Goal: Understand site structure: Understand site structure

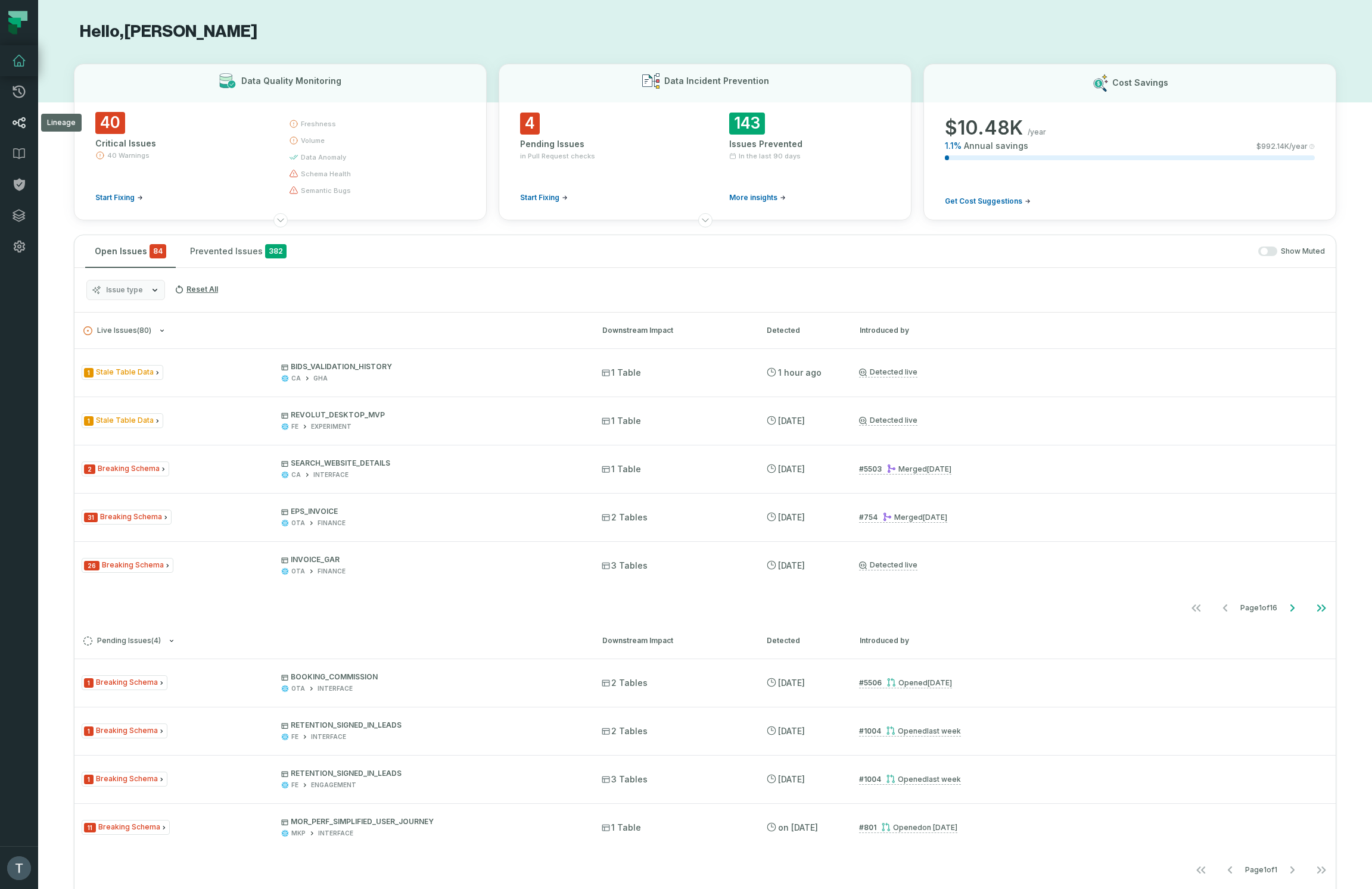
click at [14, 122] on icon at bounding box center [19, 123] width 13 height 11
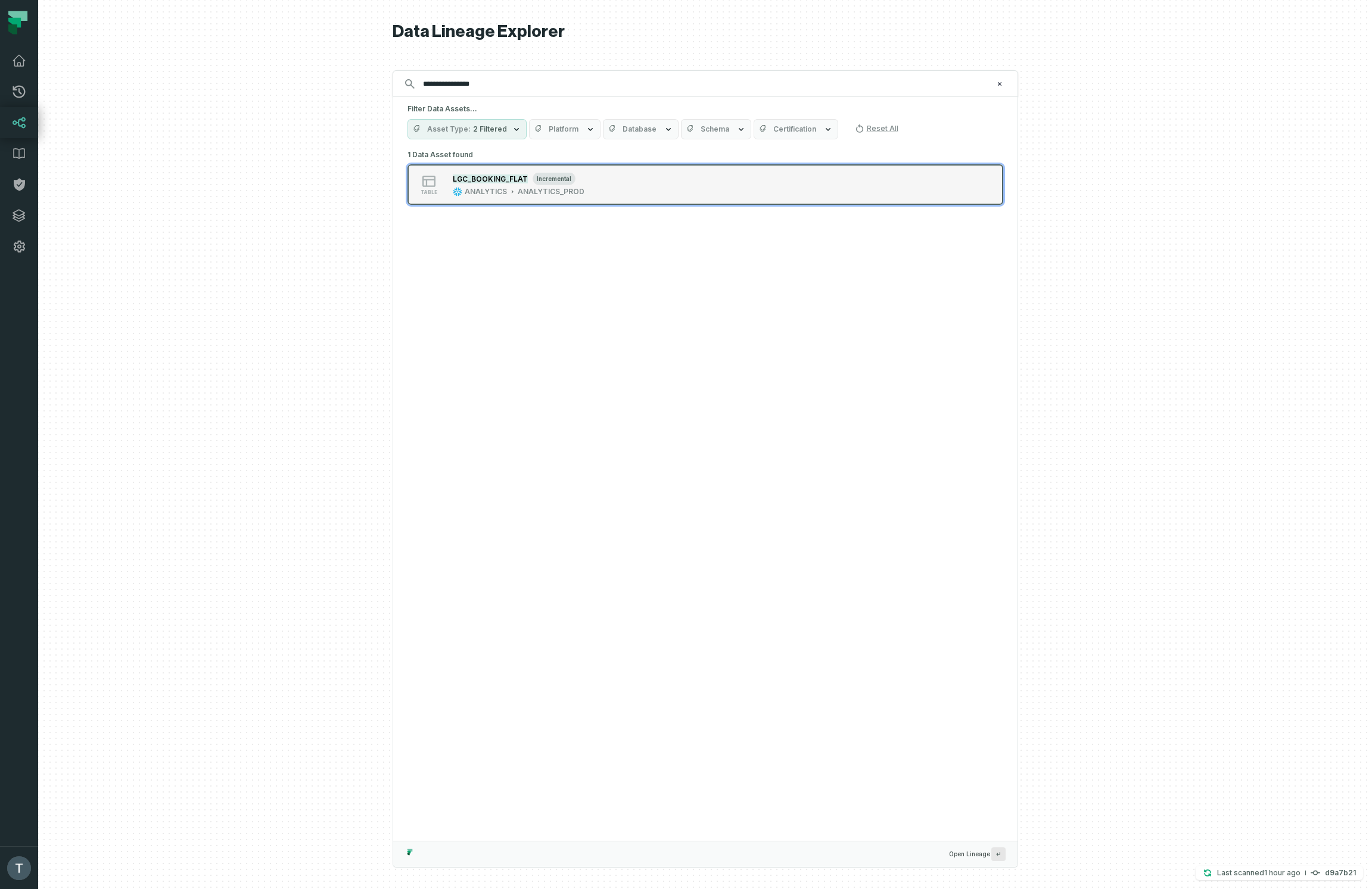
type input "**********"
click at [530, 195] on div "ANALYTICS_PROD" at bounding box center [551, 191] width 67 height 9
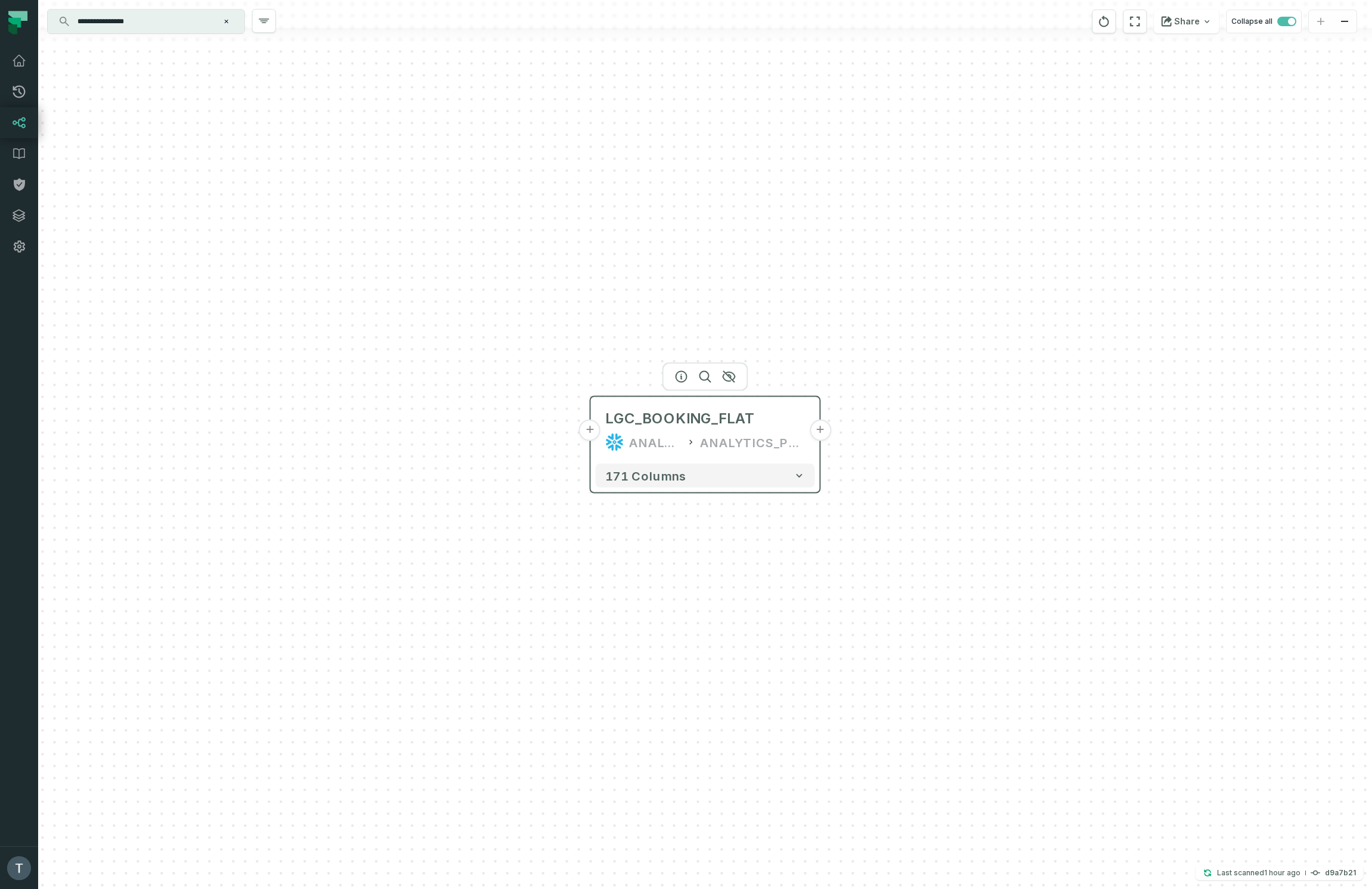
click at [817, 431] on button "+" at bounding box center [820, 430] width 22 height 22
click at [820, 429] on button "+" at bounding box center [820, 431] width 22 height 22
click at [594, 430] on button "+" at bounding box center [589, 431] width 22 height 22
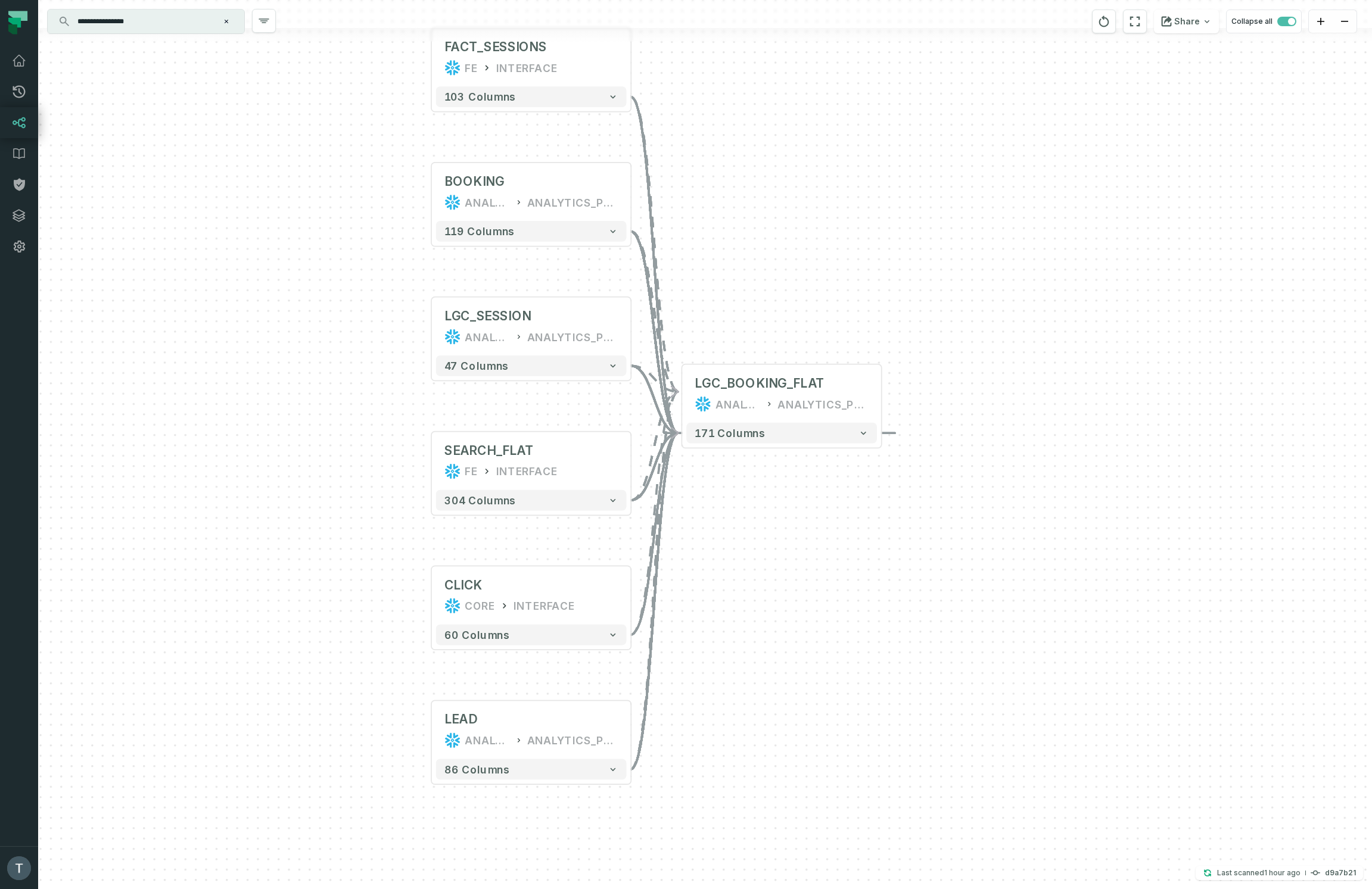
drag, startPoint x: 1245, startPoint y: 637, endPoint x: 1036, endPoint y: 513, distance: 243.0
click at [1036, 513] on div "+ FACT_SESSIONS FE INTERFACE + 103 columns + BOOKING ANALYTICS ANALYTICS_PROD +…" at bounding box center [705, 444] width 1334 height 889
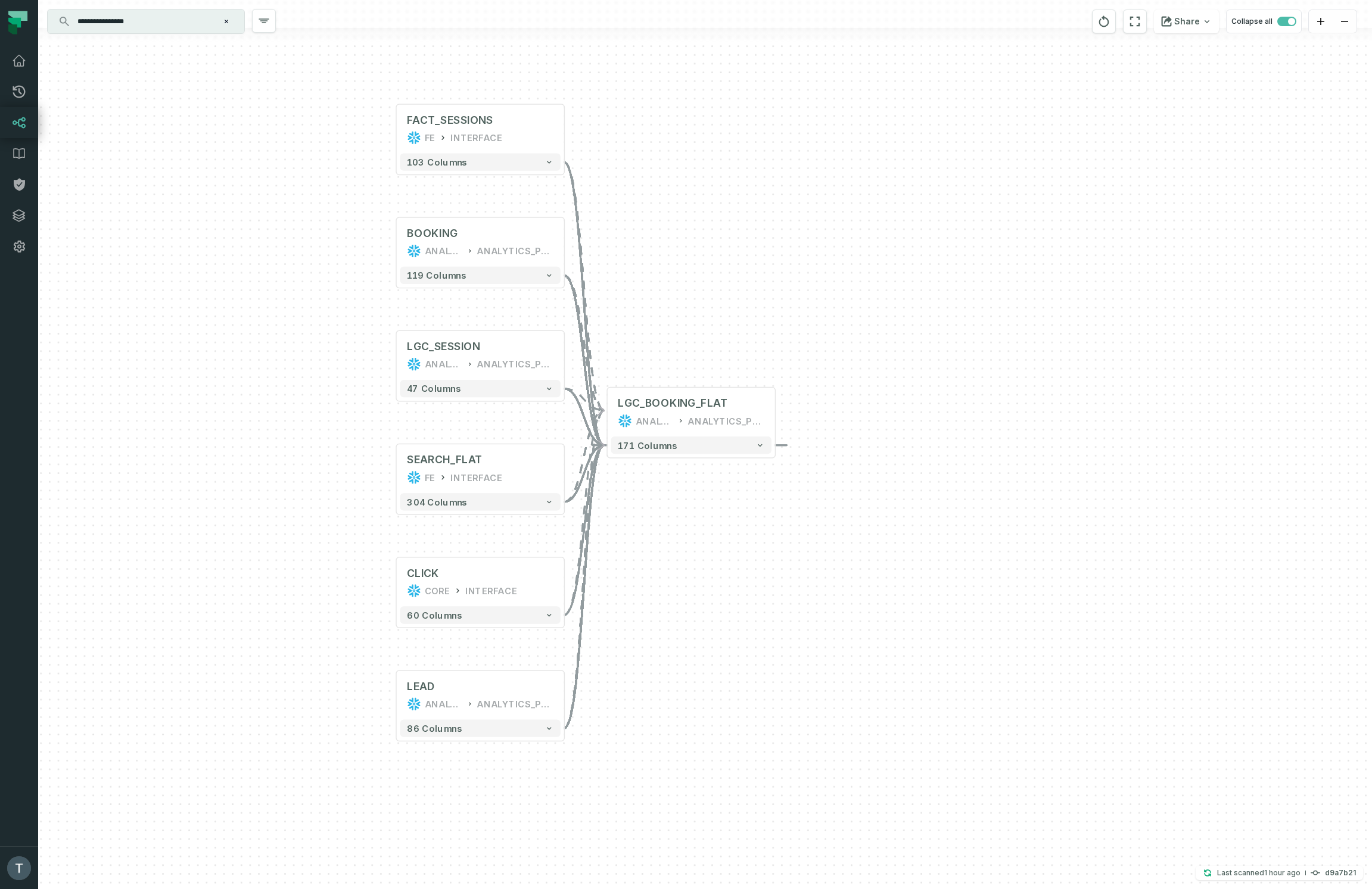
drag, startPoint x: 881, startPoint y: 557, endPoint x: 772, endPoint y: 551, distance: 109.2
click at [772, 551] on div "+ FACT_SESSIONS FE INTERFACE + 103 columns + BOOKING ANALYTICS ANALYTICS_PROD +…" at bounding box center [705, 444] width 1334 height 889
